Goal: Book appointment/travel/reservation

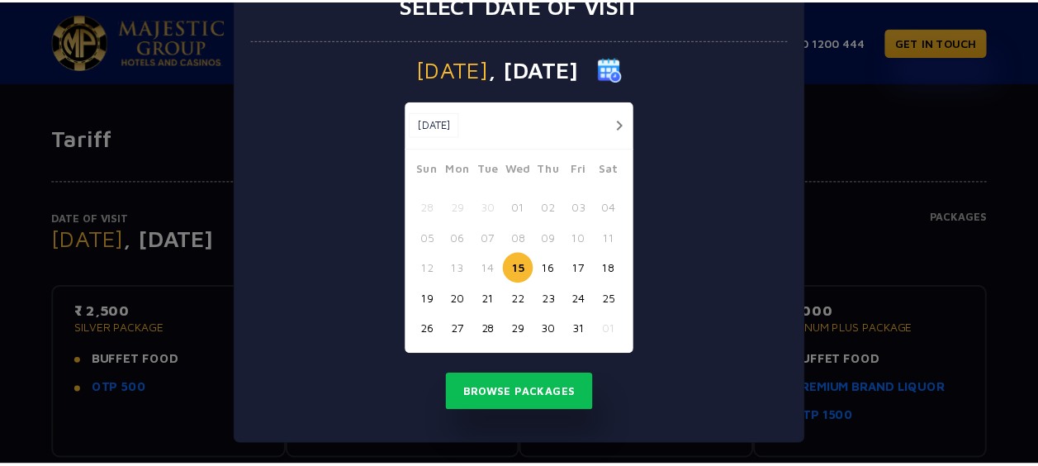
scroll to position [56, 0]
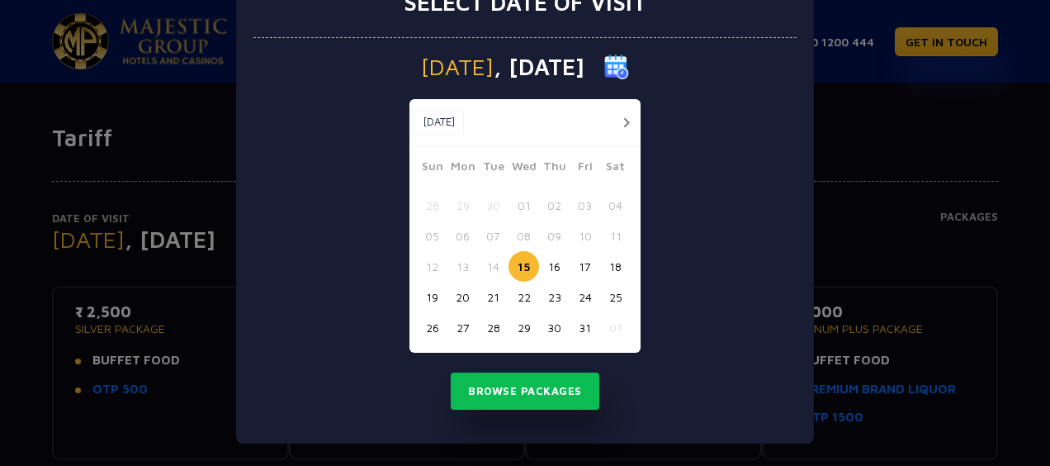
click at [616, 119] on button "button" at bounding box center [626, 122] width 21 height 21
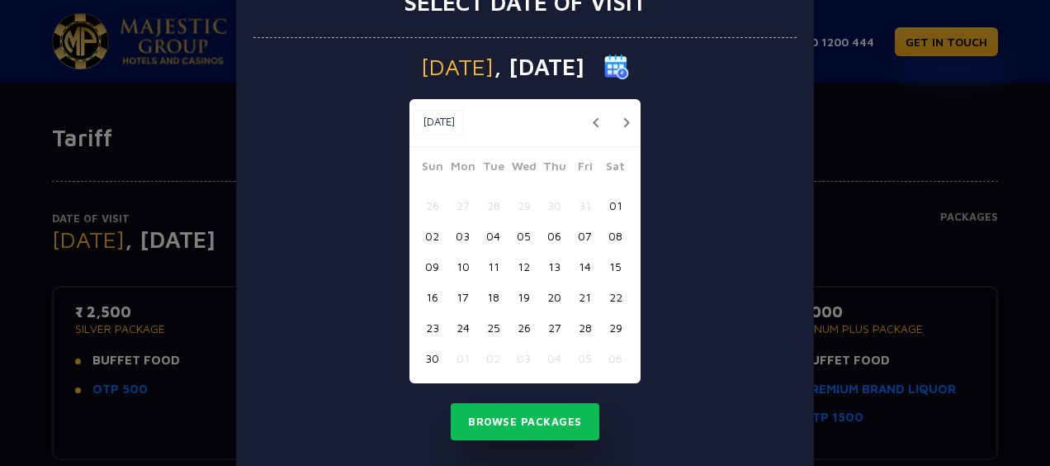
click at [611, 289] on button "22" at bounding box center [615, 297] width 31 height 31
click at [585, 324] on button "28" at bounding box center [585, 327] width 31 height 31
drag, startPoint x: 609, startPoint y: 307, endPoint x: 483, endPoint y: 325, distance: 127.6
click at [483, 325] on div "[PERSON_NAME] Wed Thu Fri Sat 26 27 28 29 30 31 01 02 03 04 05 06 07 08 09 10 1…" at bounding box center [525, 270] width 231 height 226
click at [483, 325] on button "25" at bounding box center [493, 327] width 31 height 31
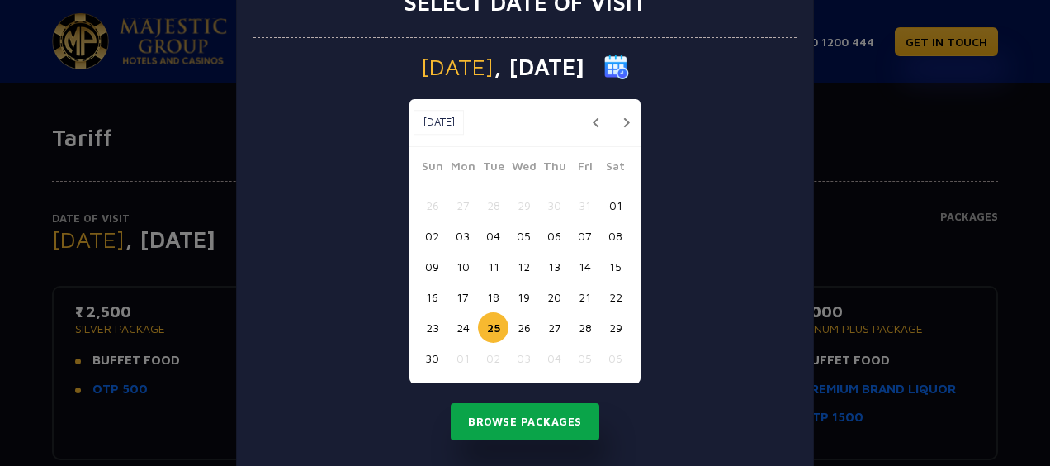
click at [503, 417] on button "Browse Packages" at bounding box center [525, 422] width 149 height 38
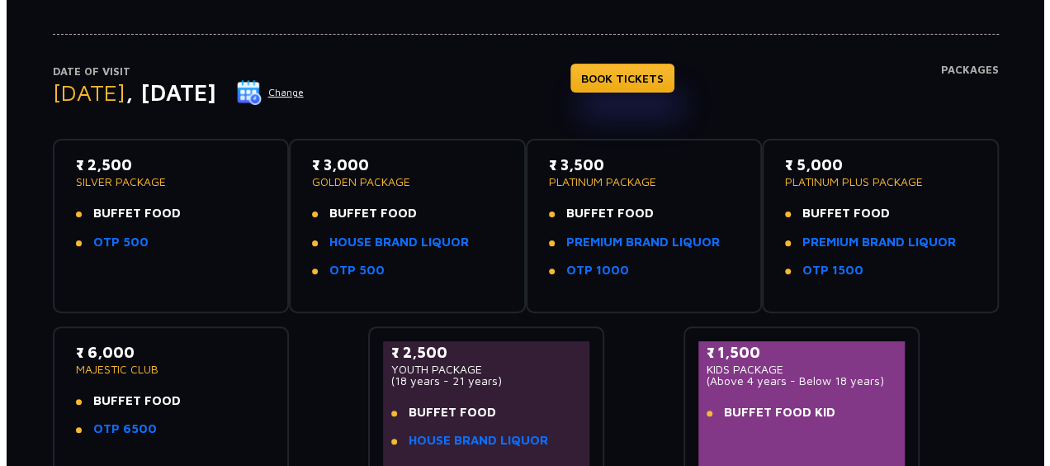
scroll to position [149, 0]
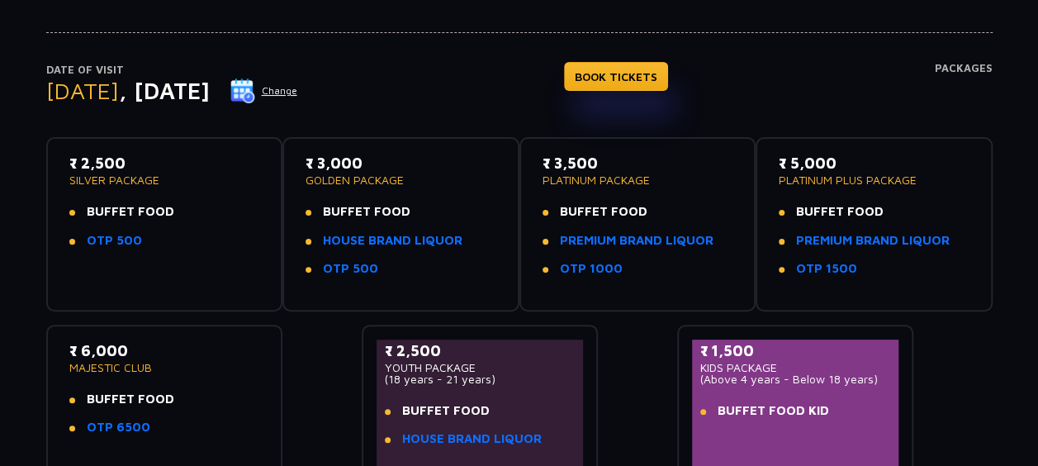
click at [298, 83] on button "Change" at bounding box center [264, 91] width 69 height 26
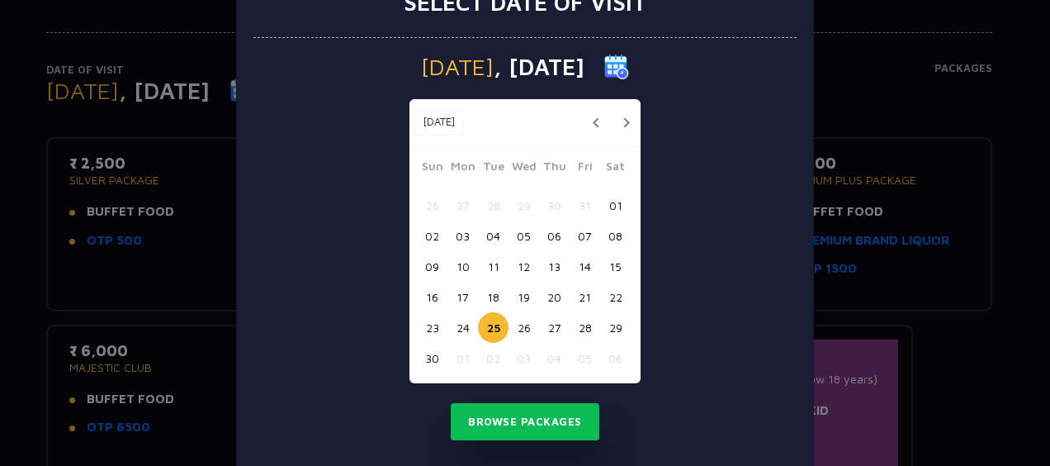
scroll to position [0, 0]
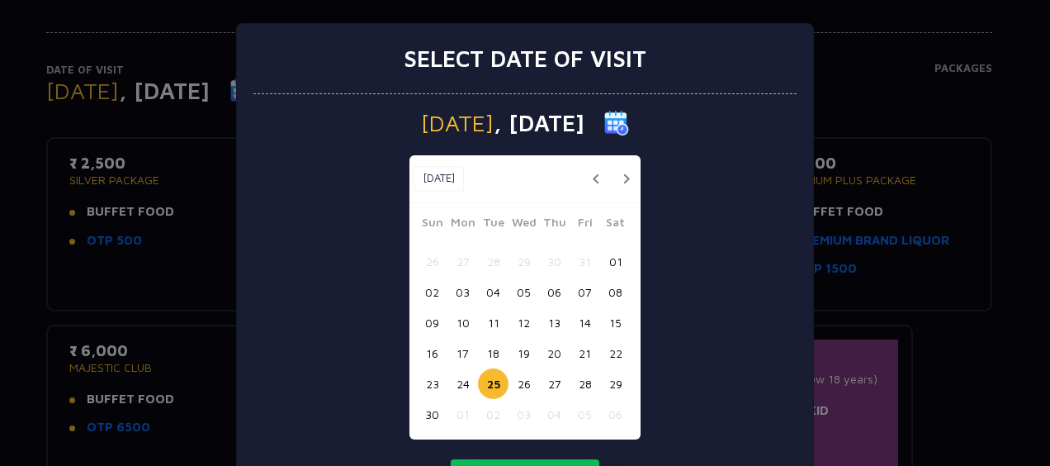
click at [467, 379] on button "24" at bounding box center [463, 383] width 31 height 31
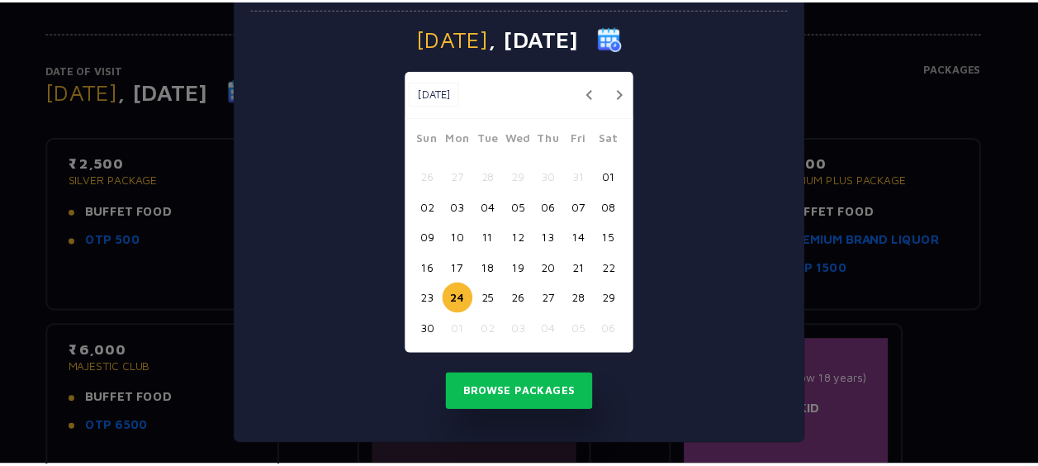
scroll to position [86, 0]
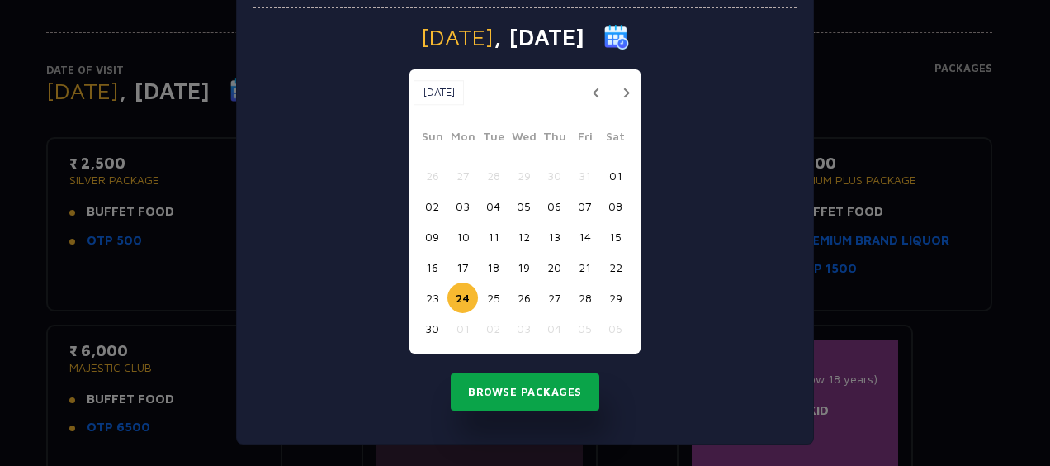
click at [535, 377] on button "Browse Packages" at bounding box center [525, 392] width 149 height 38
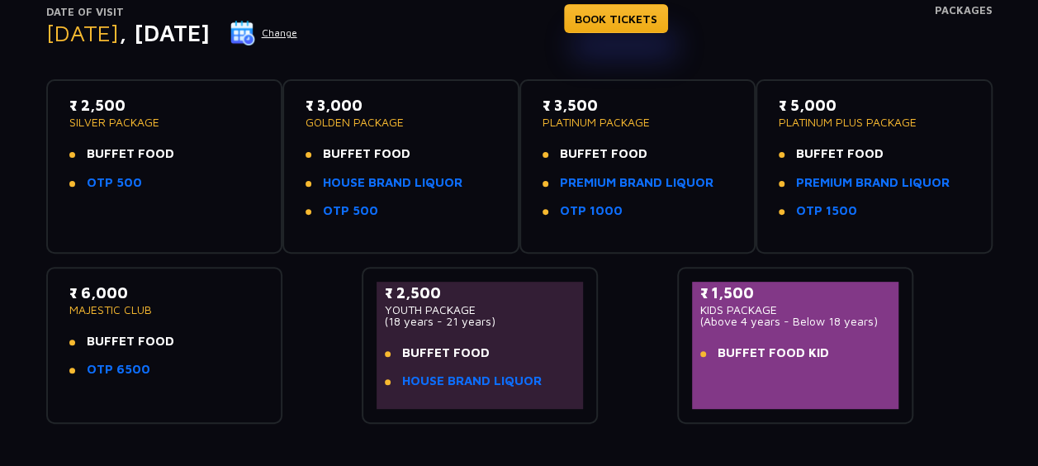
scroll to position [208, 0]
